Goal: Complete application form: Complete application form

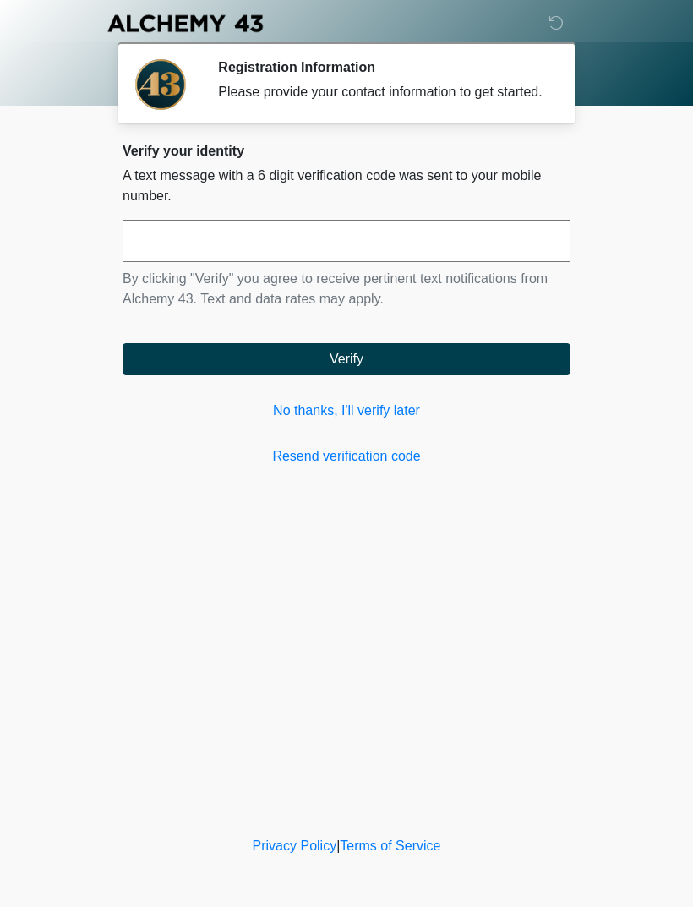
click at [511, 247] on input "text" at bounding box center [347, 241] width 448 height 42
type input "******"
click at [407, 375] on button "Verify" at bounding box center [347, 359] width 448 height 32
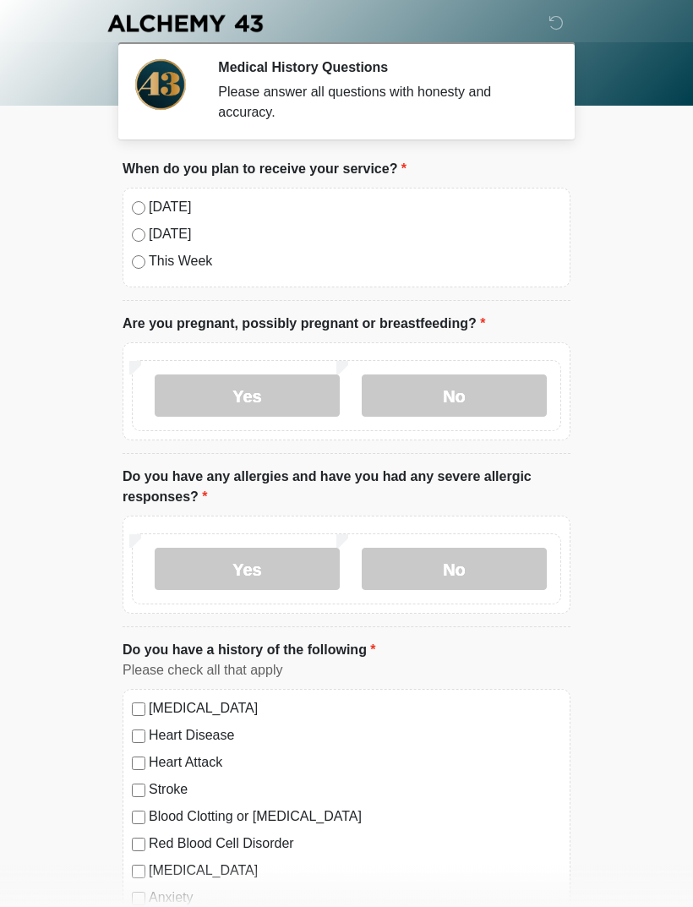
click at [166, 216] on label "[DATE]" at bounding box center [355, 207] width 413 height 20
click at [472, 397] on label "No" at bounding box center [454, 396] width 185 height 42
click at [471, 583] on label "No" at bounding box center [454, 569] width 185 height 42
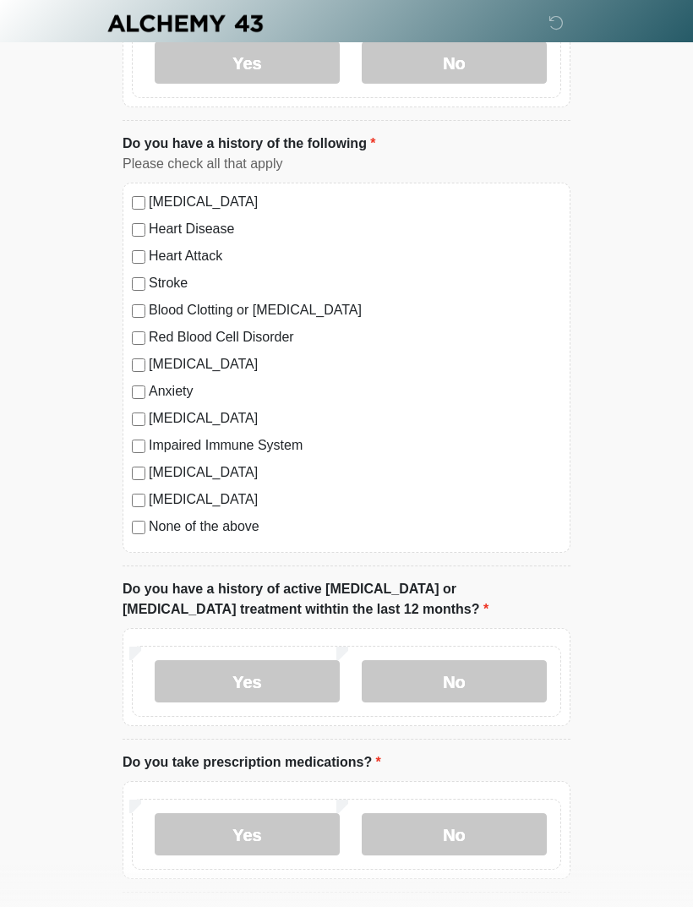
scroll to position [517, 0]
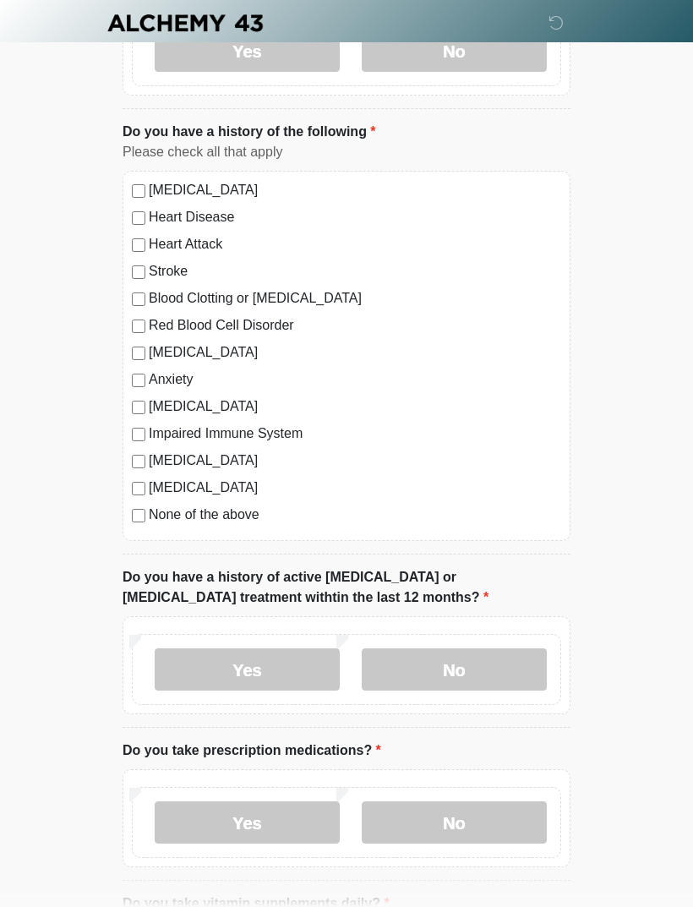
click at [237, 514] on label "None of the above" at bounding box center [355, 516] width 413 height 20
click at [470, 674] on label "No" at bounding box center [454, 670] width 185 height 42
click at [471, 825] on label "No" at bounding box center [454, 823] width 185 height 42
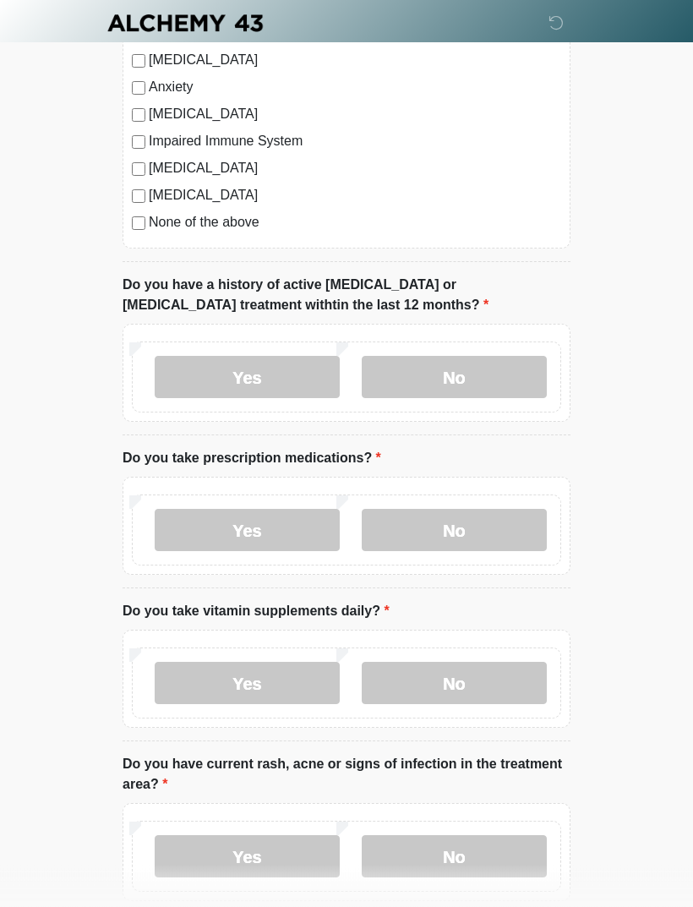
scroll to position [811, 0]
click at [484, 678] on label "No" at bounding box center [454, 683] width 185 height 42
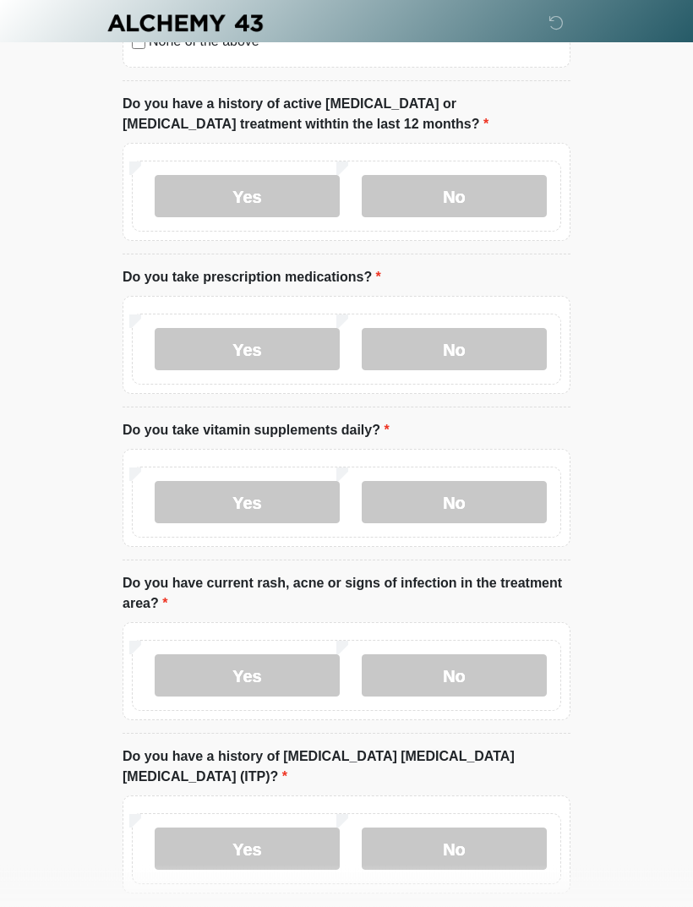
scroll to position [994, 0]
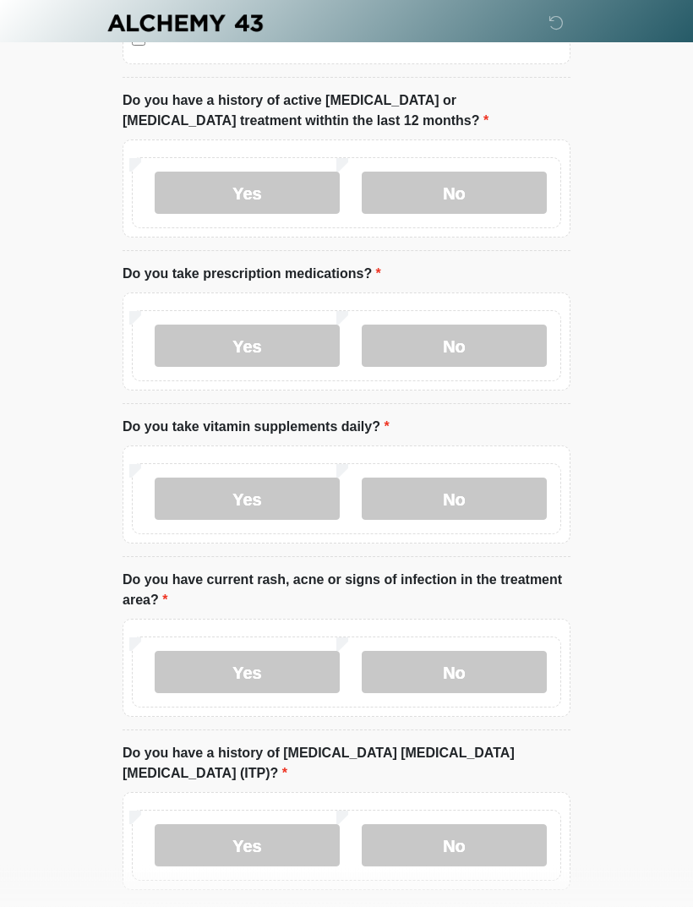
click at [506, 665] on label "No" at bounding box center [454, 673] width 185 height 42
click at [488, 824] on label "No" at bounding box center [454, 845] width 185 height 42
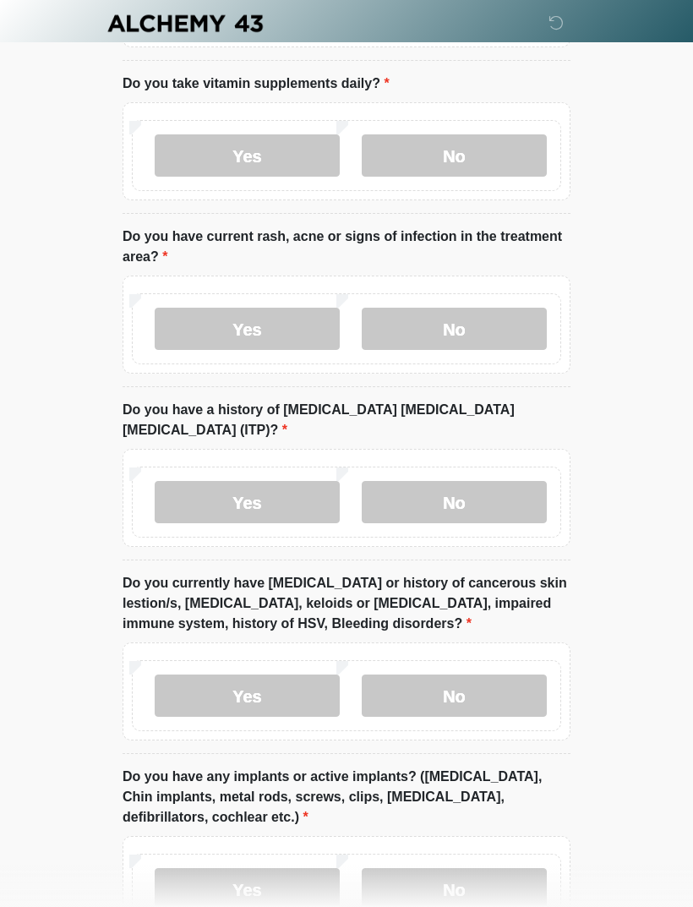
scroll to position [1349, 0]
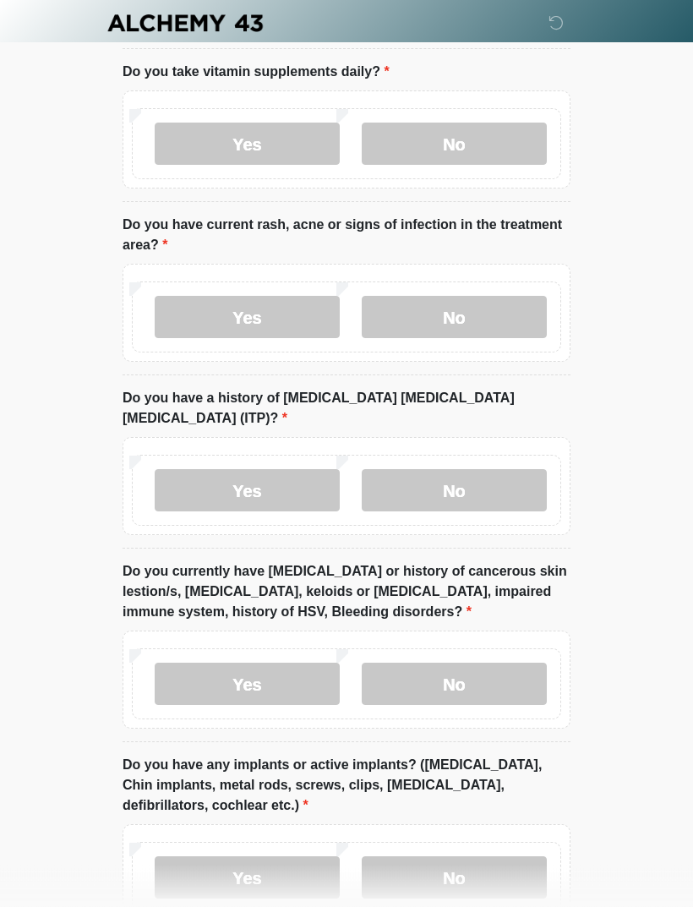
click at [466, 664] on label "No" at bounding box center [454, 685] width 185 height 42
click at [491, 856] on label "No" at bounding box center [454, 877] width 185 height 42
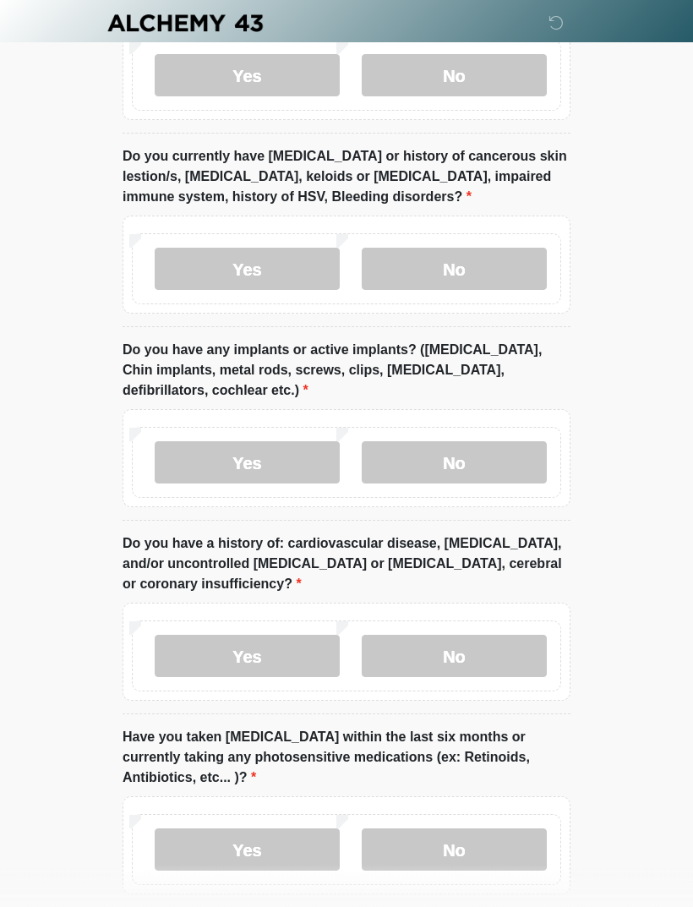
scroll to position [1763, 0]
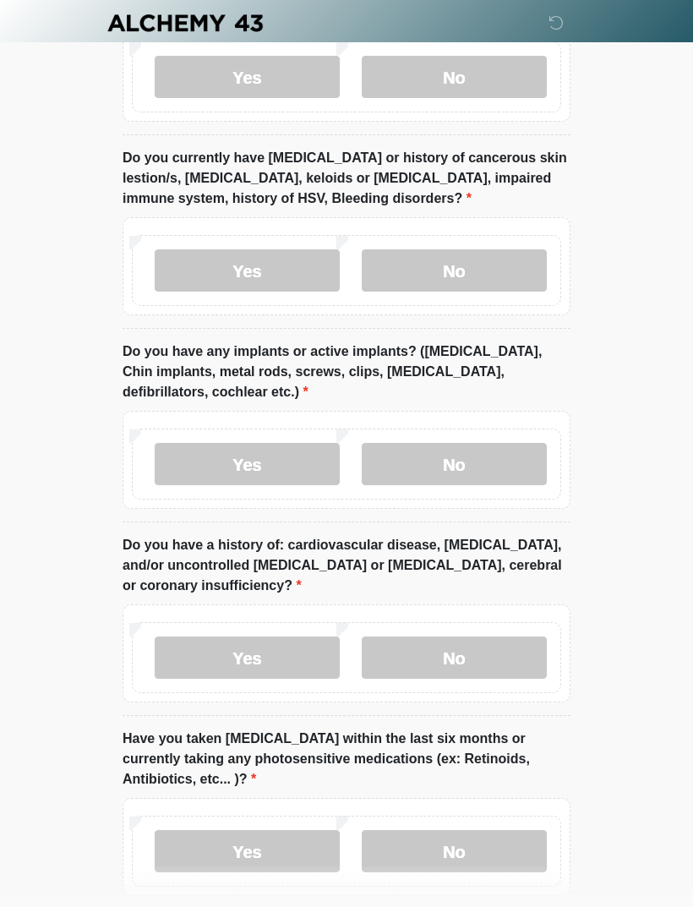
click at [500, 637] on label "No" at bounding box center [454, 658] width 185 height 42
click at [485, 830] on label "No" at bounding box center [454, 851] width 185 height 42
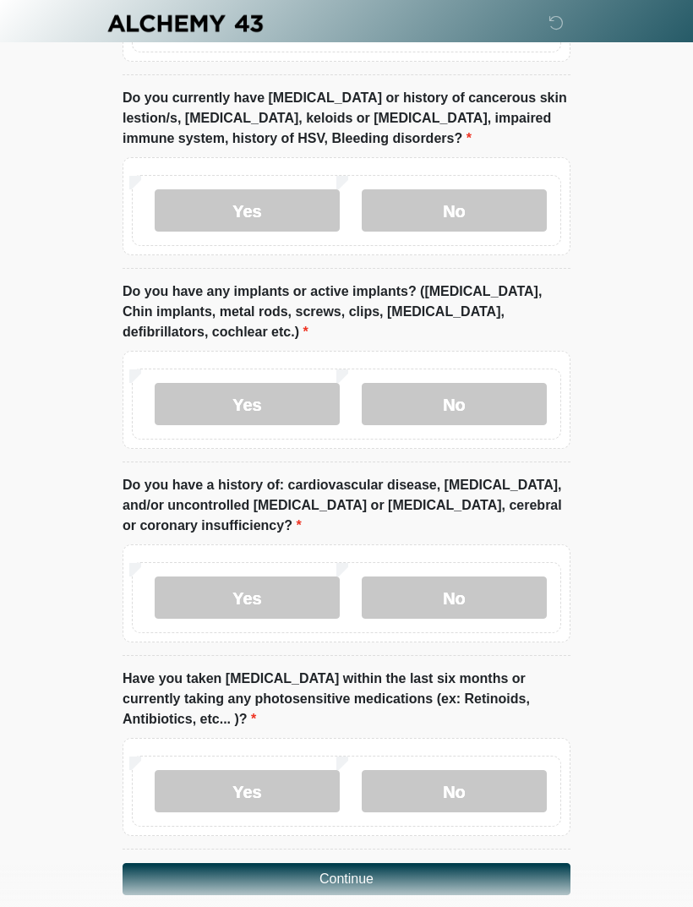
click at [460, 863] on button "Continue" at bounding box center [347, 879] width 448 height 32
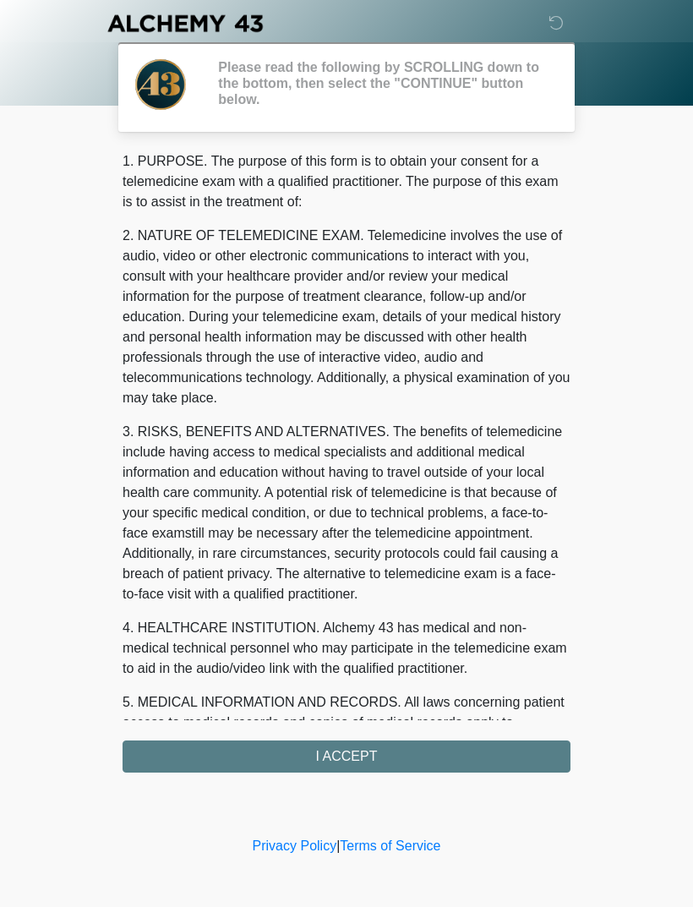
scroll to position [0, 0]
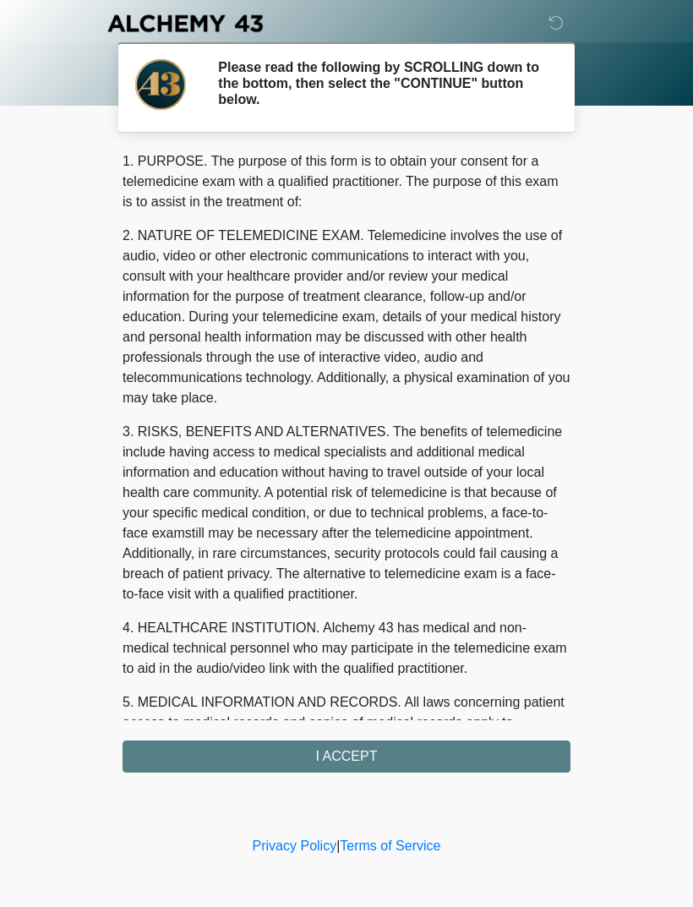
click at [380, 776] on div "‎ ‎ ‎ ‎ Please read the following by SCROLLING down to the bottom, then select …" at bounding box center [346, 416] width 507 height 799
click at [400, 769] on div "1. PURPOSE. The purpose of this form is to obtain your consent for a telemedici…" at bounding box center [347, 461] width 448 height 621
click at [359, 774] on div "‎ ‎ ‎ ‎ Please read the following by SCROLLING down to the bottom, then select …" at bounding box center [346, 416] width 507 height 799
click at [347, 764] on div "1. PURPOSE. The purpose of this form is to obtain your consent for a telemedici…" at bounding box center [347, 461] width 448 height 621
click at [374, 752] on div "1. PURPOSE. The purpose of this form is to obtain your consent for a telemedici…" at bounding box center [347, 461] width 448 height 621
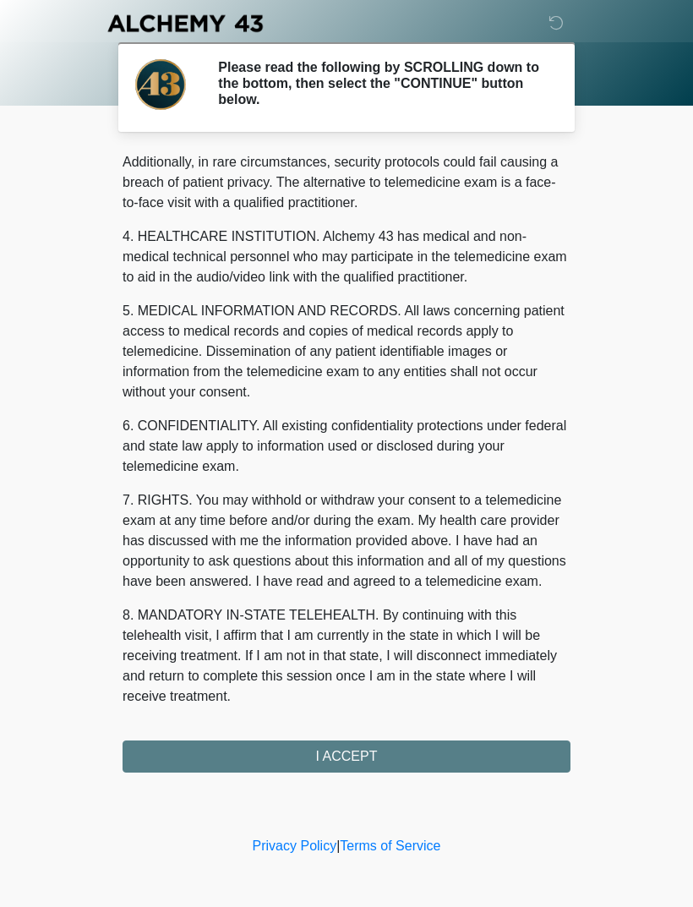
scroll to position [412, 0]
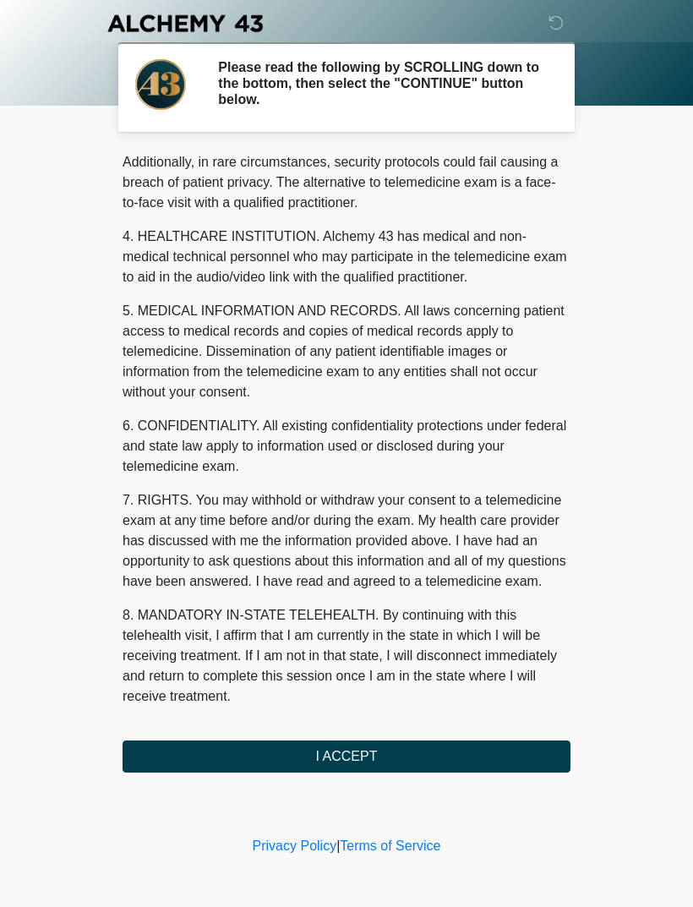
click at [364, 745] on button "I ACCEPT" at bounding box center [347, 757] width 448 height 32
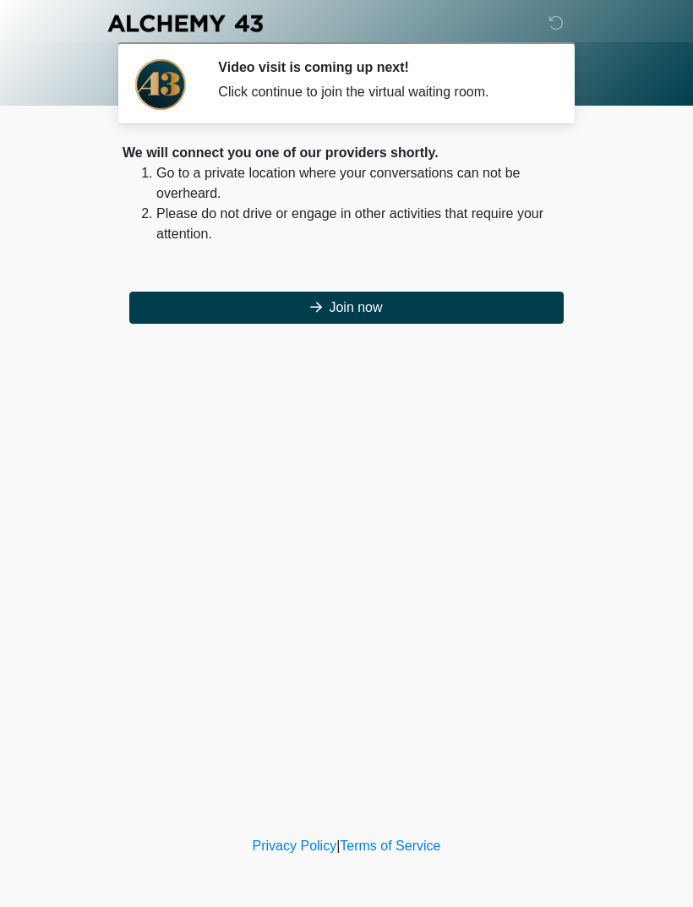
click at [469, 268] on p at bounding box center [347, 268] width 448 height 20
click at [468, 268] on p at bounding box center [347, 268] width 448 height 20
click at [478, 304] on button "Join now" at bounding box center [346, 308] width 435 height 32
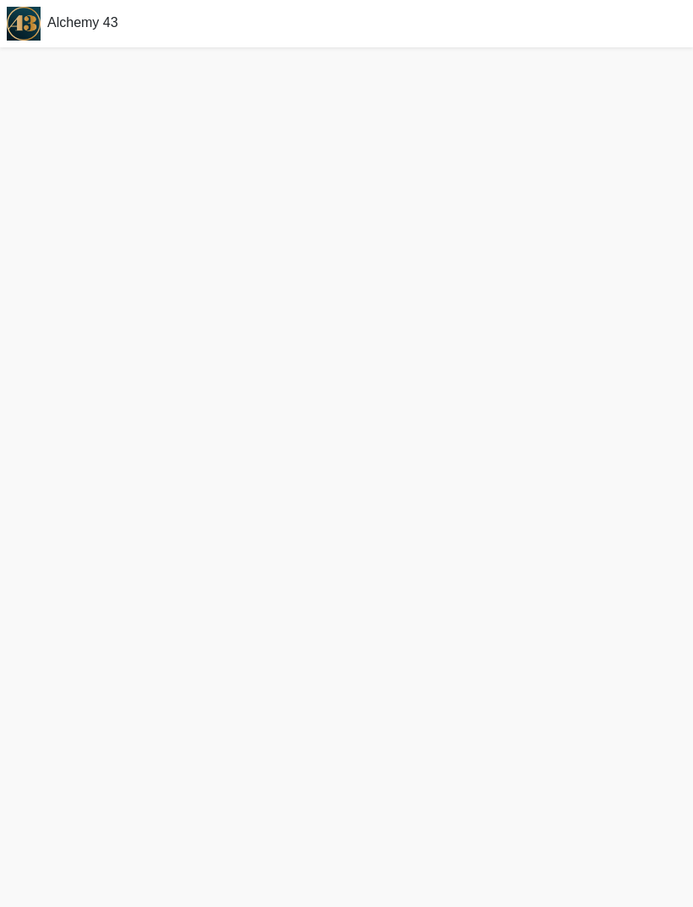
click at [670, 4] on div "Alchemy 43" at bounding box center [346, 23] width 693 height 47
